Goal: Use online tool/utility: Use online tool/utility

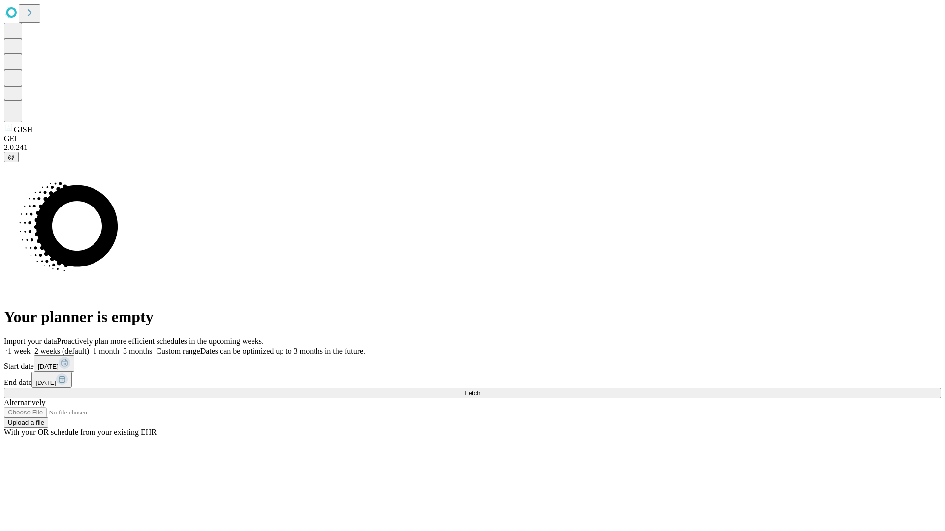
click at [480, 390] on span "Fetch" at bounding box center [472, 393] width 16 height 7
